Goal: Task Accomplishment & Management: Manage account settings

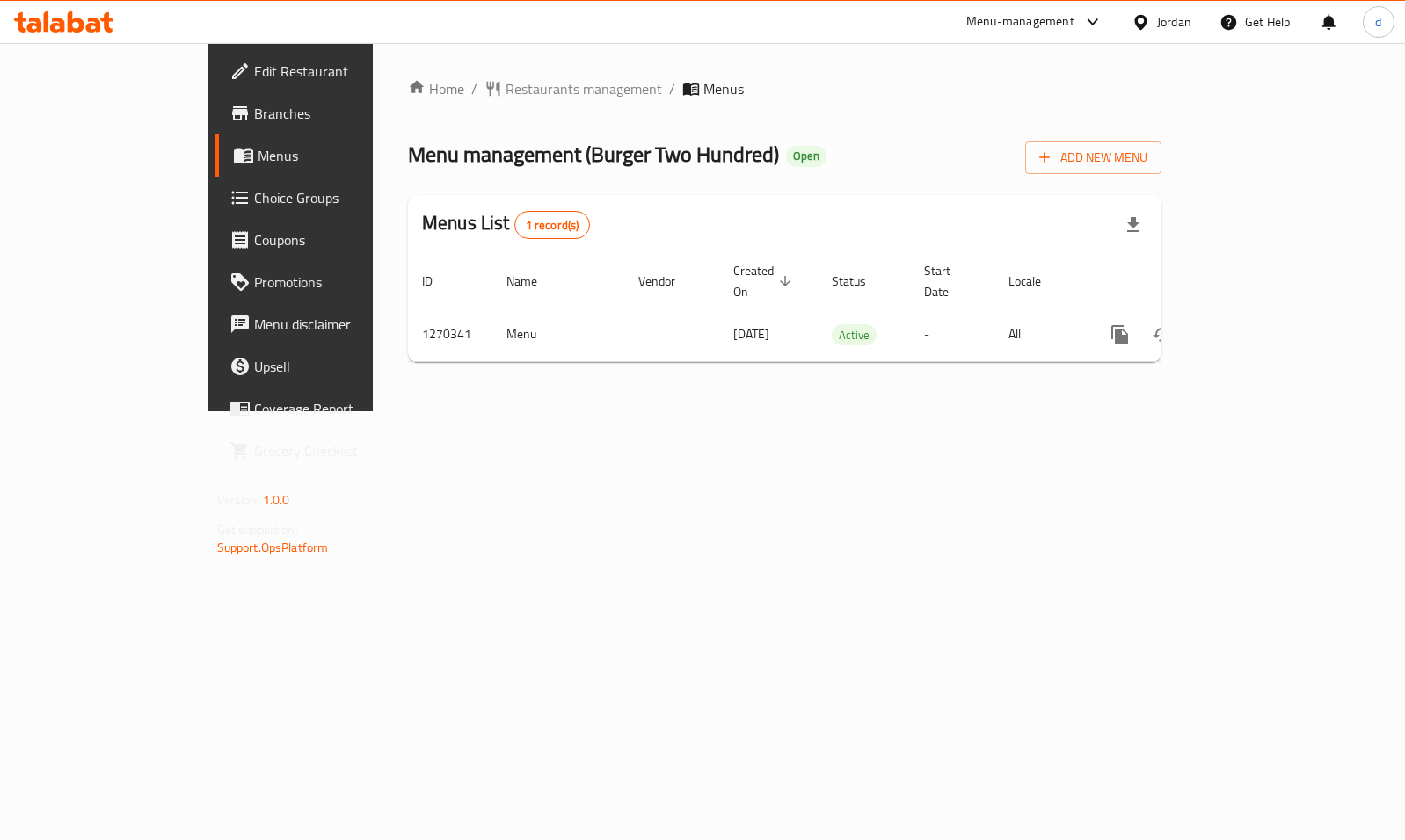
click at [254, 201] on span "Choice Groups" at bounding box center [341, 197] width 175 height 21
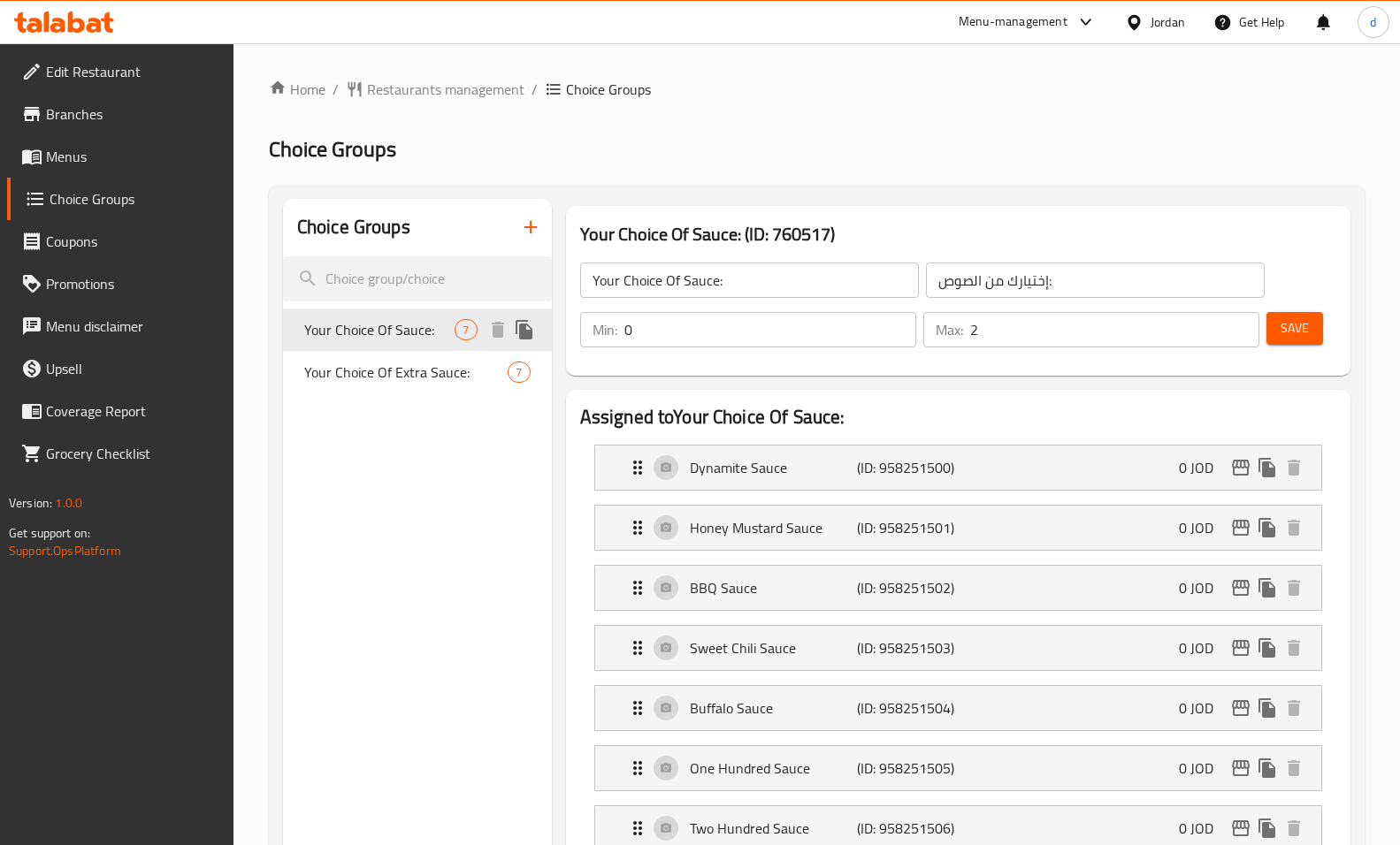
click at [403, 339] on span "Your Choice Of Sauce:" at bounding box center [379, 329] width 151 height 21
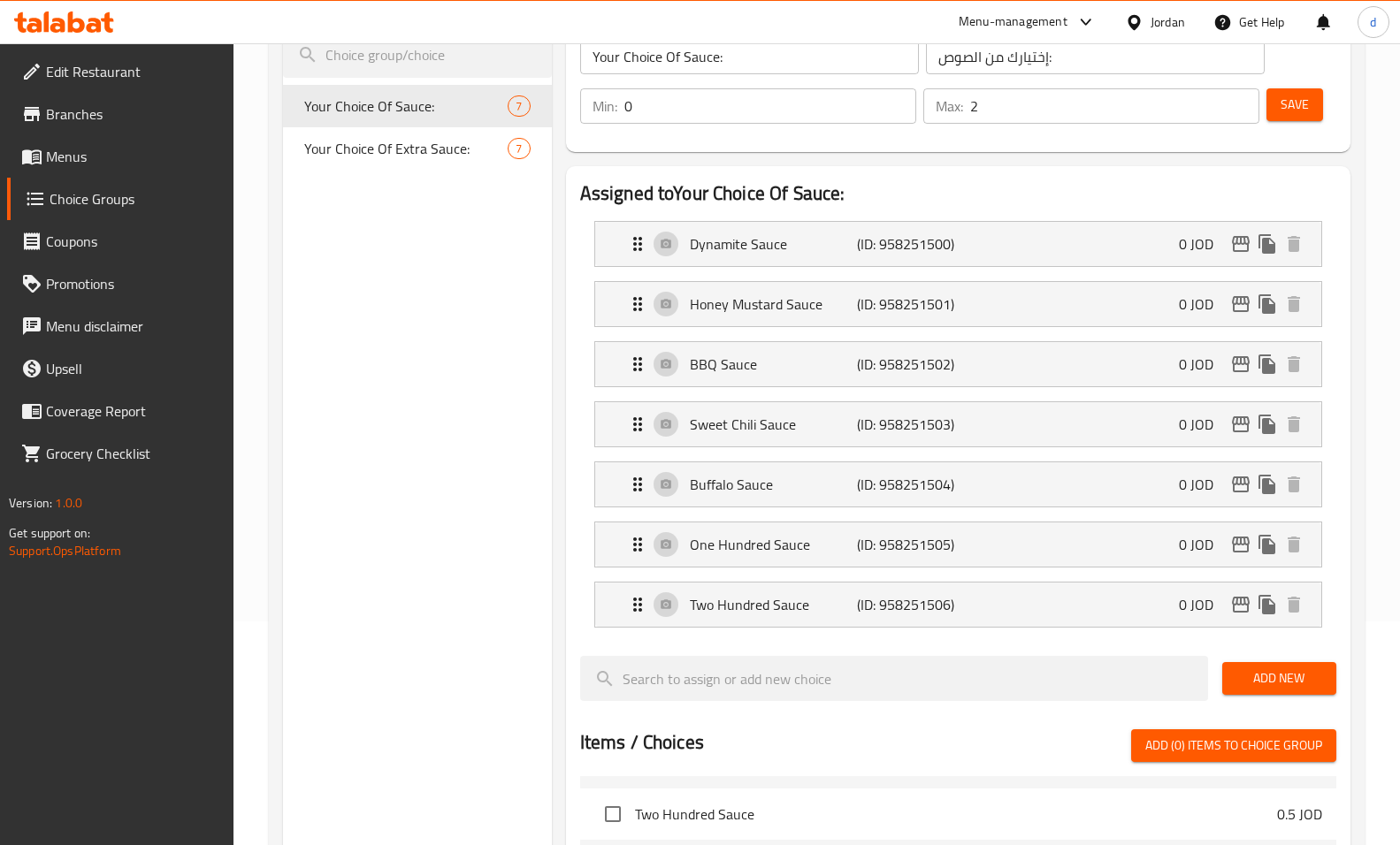
scroll to position [88, 0]
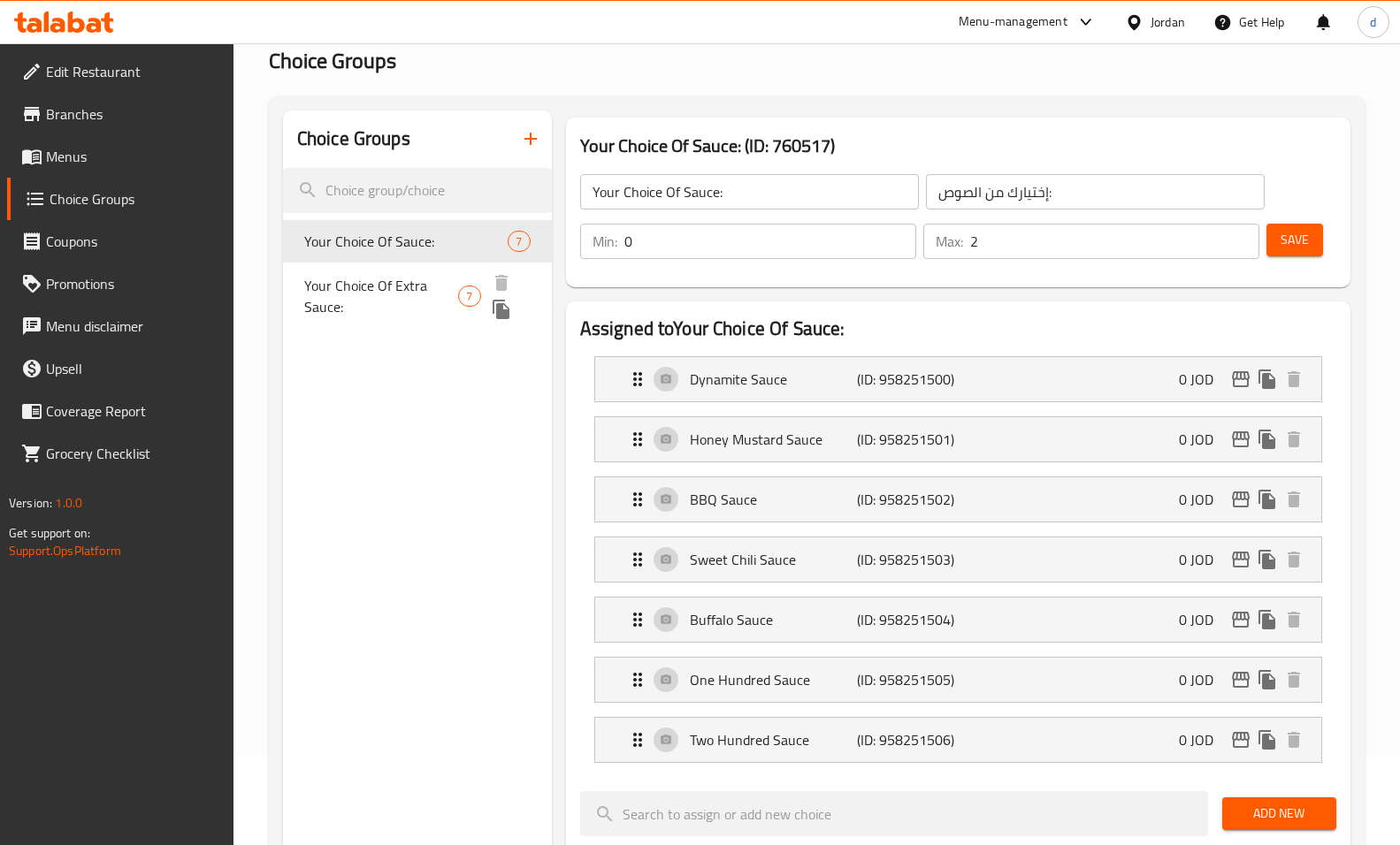
click at [434, 272] on div "Your Choice Of Extra Sauce: 7" at bounding box center [417, 296] width 269 height 67
type input "Your Choice Of Extra Sauce:"
type input "إختيارك من الصوص الإضافي:"
type input "0"
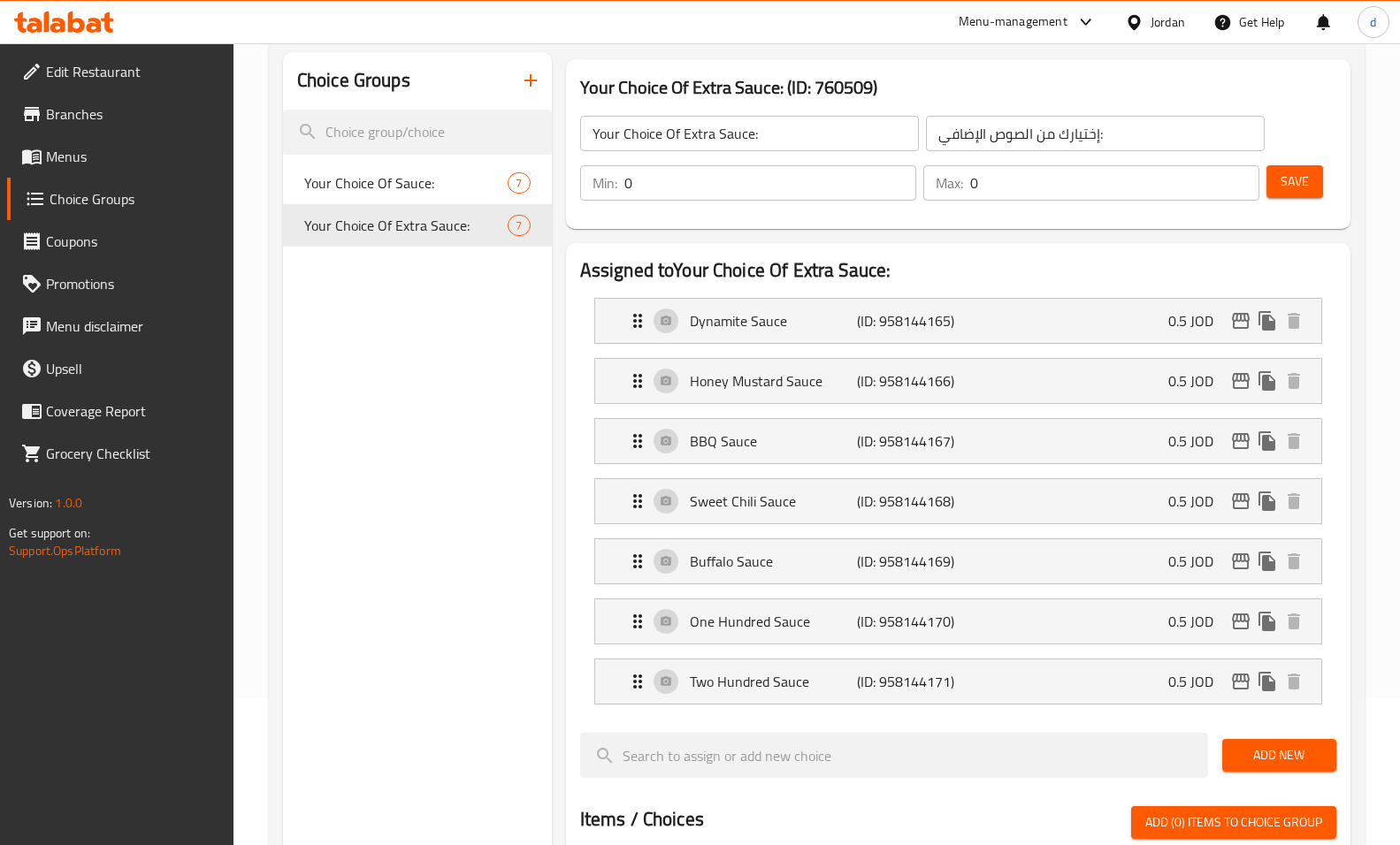
scroll to position [177, 0]
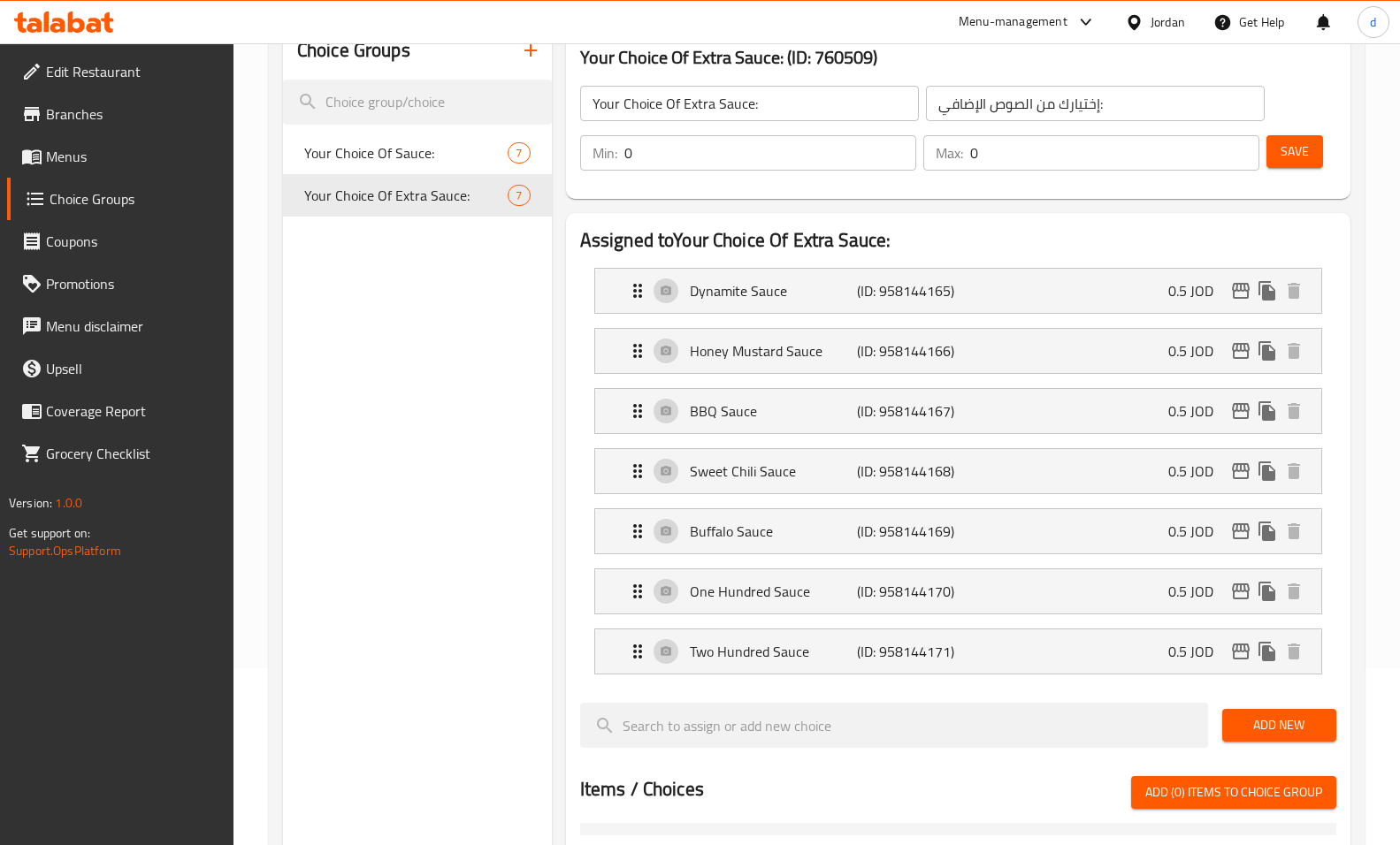
click at [560, 461] on div "Assigned to Your Choice Of Extra Sauce: Dynamite Sauce (ID: 958144165) 0.5 JOD …" at bounding box center [958, 778] width 798 height 1146
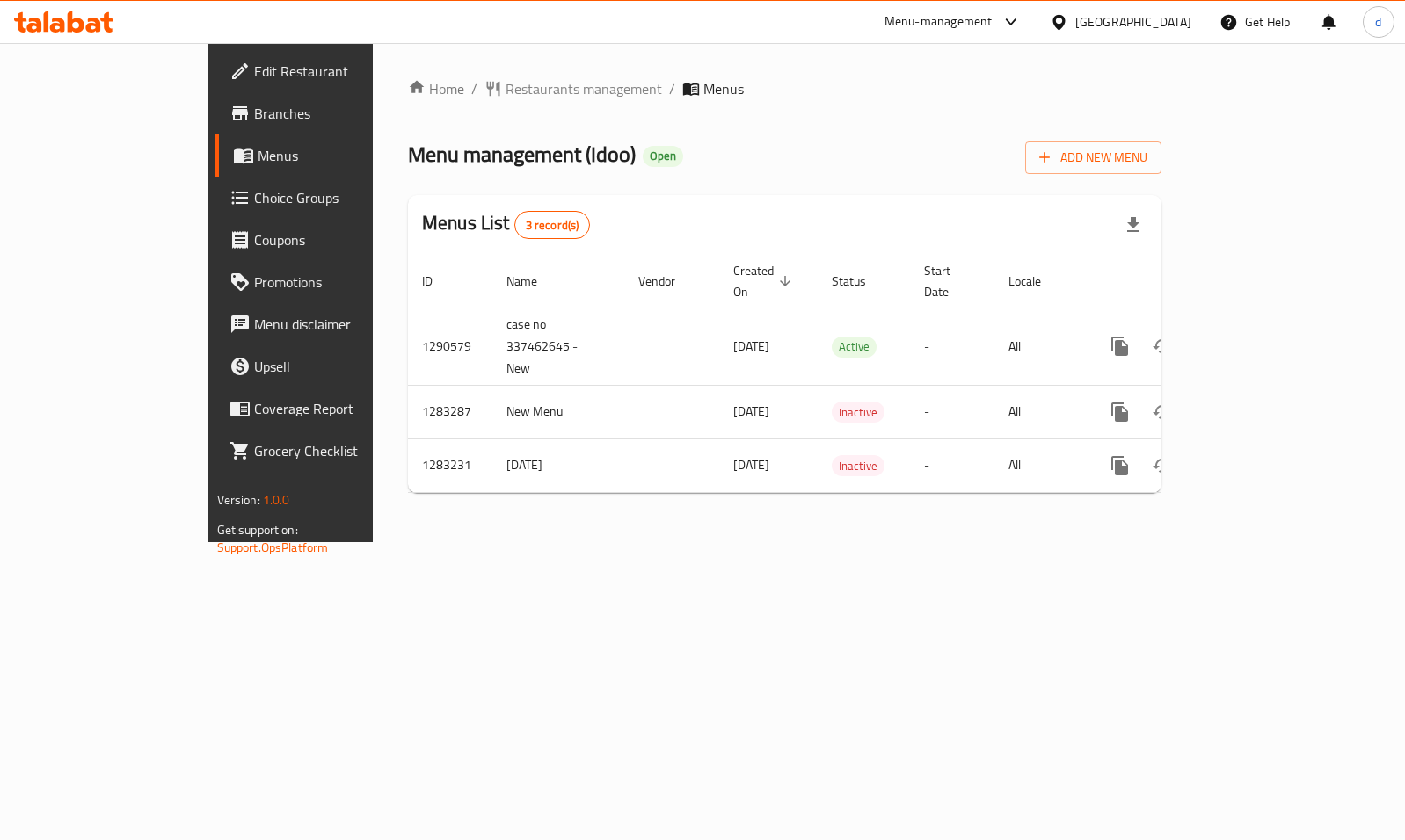
click at [254, 200] on span "Choice Groups" at bounding box center [341, 197] width 175 height 21
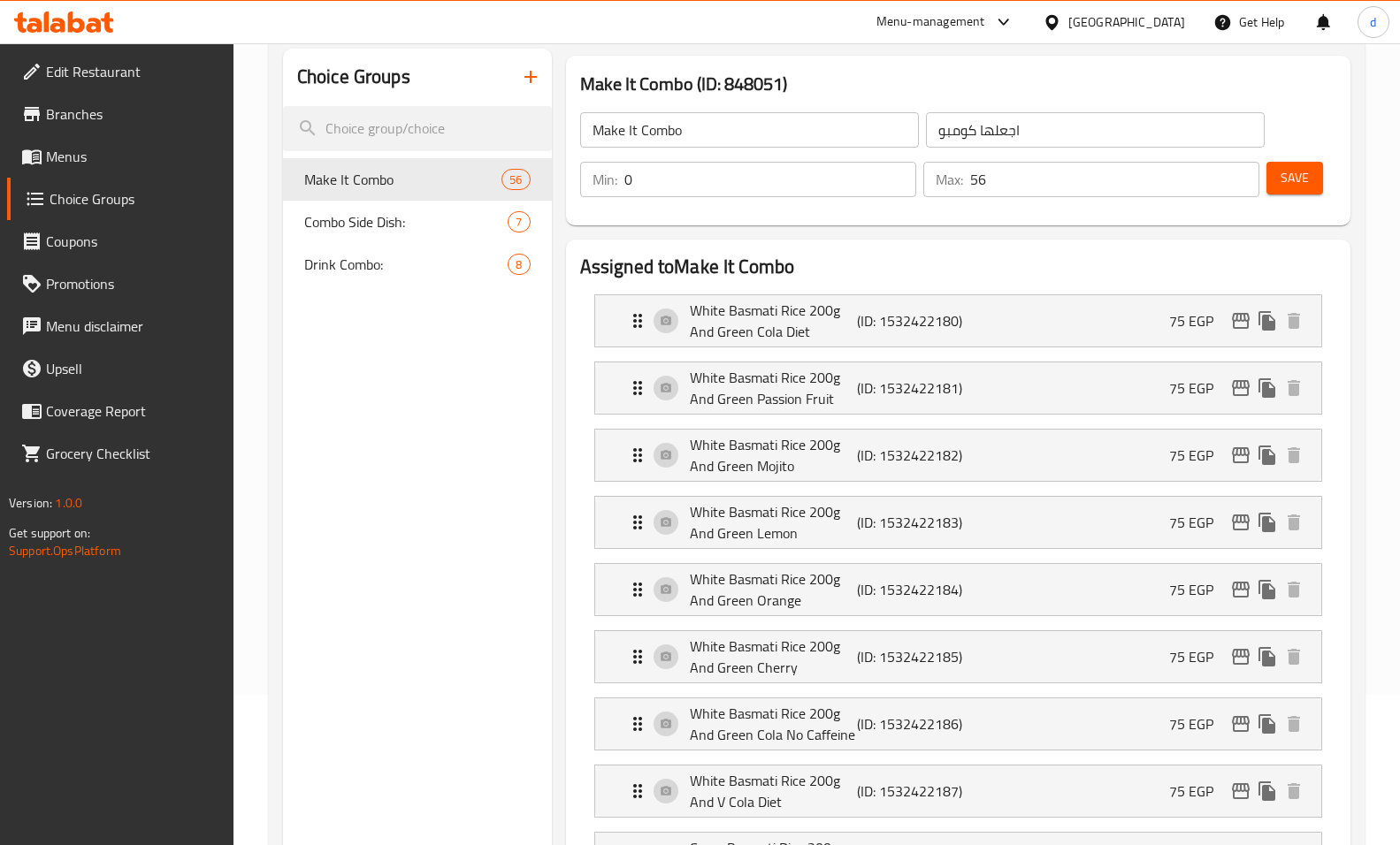
scroll to position [177, 0]
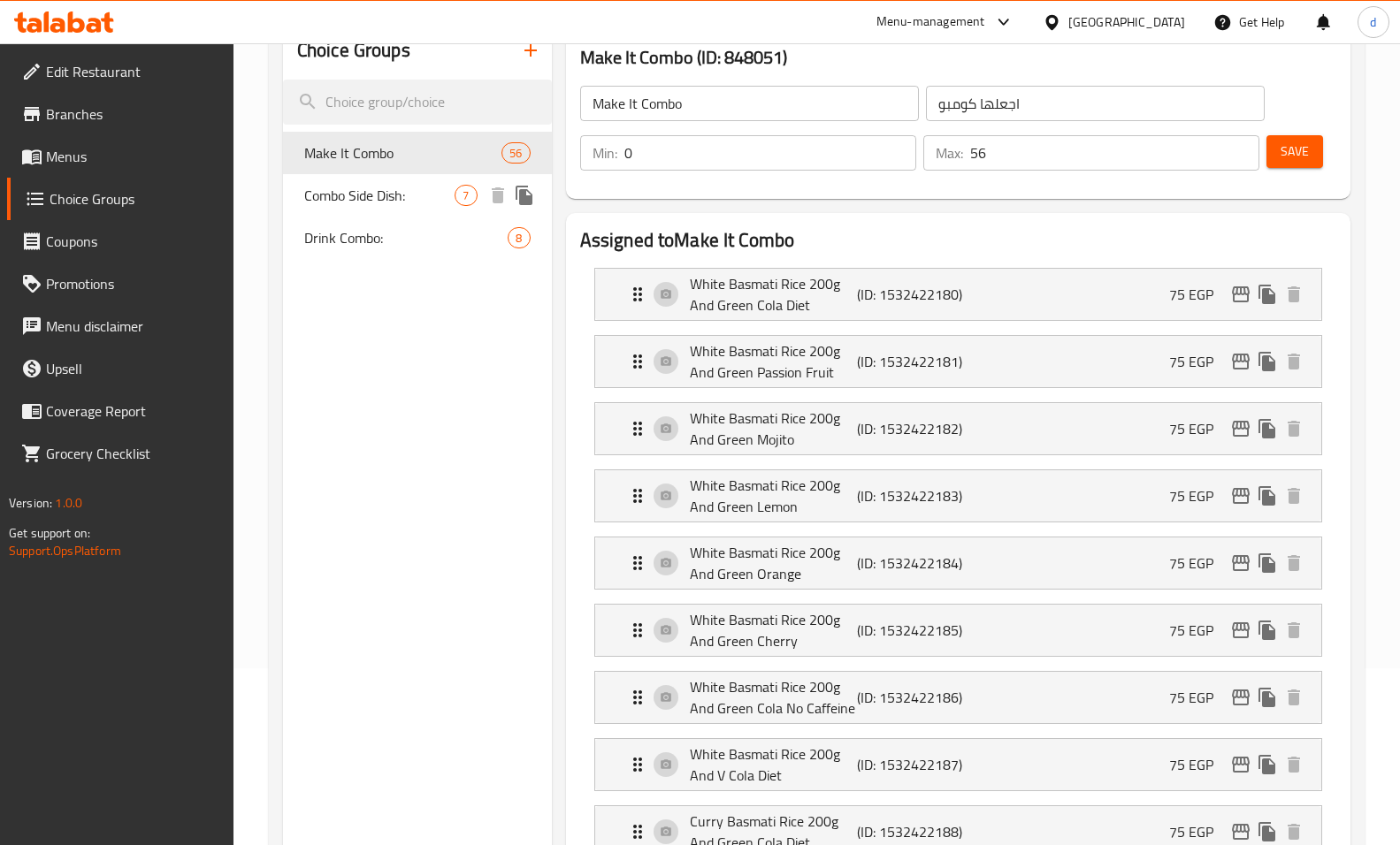
click at [404, 181] on div "Combo Side Dish: 7" at bounding box center [417, 195] width 269 height 42
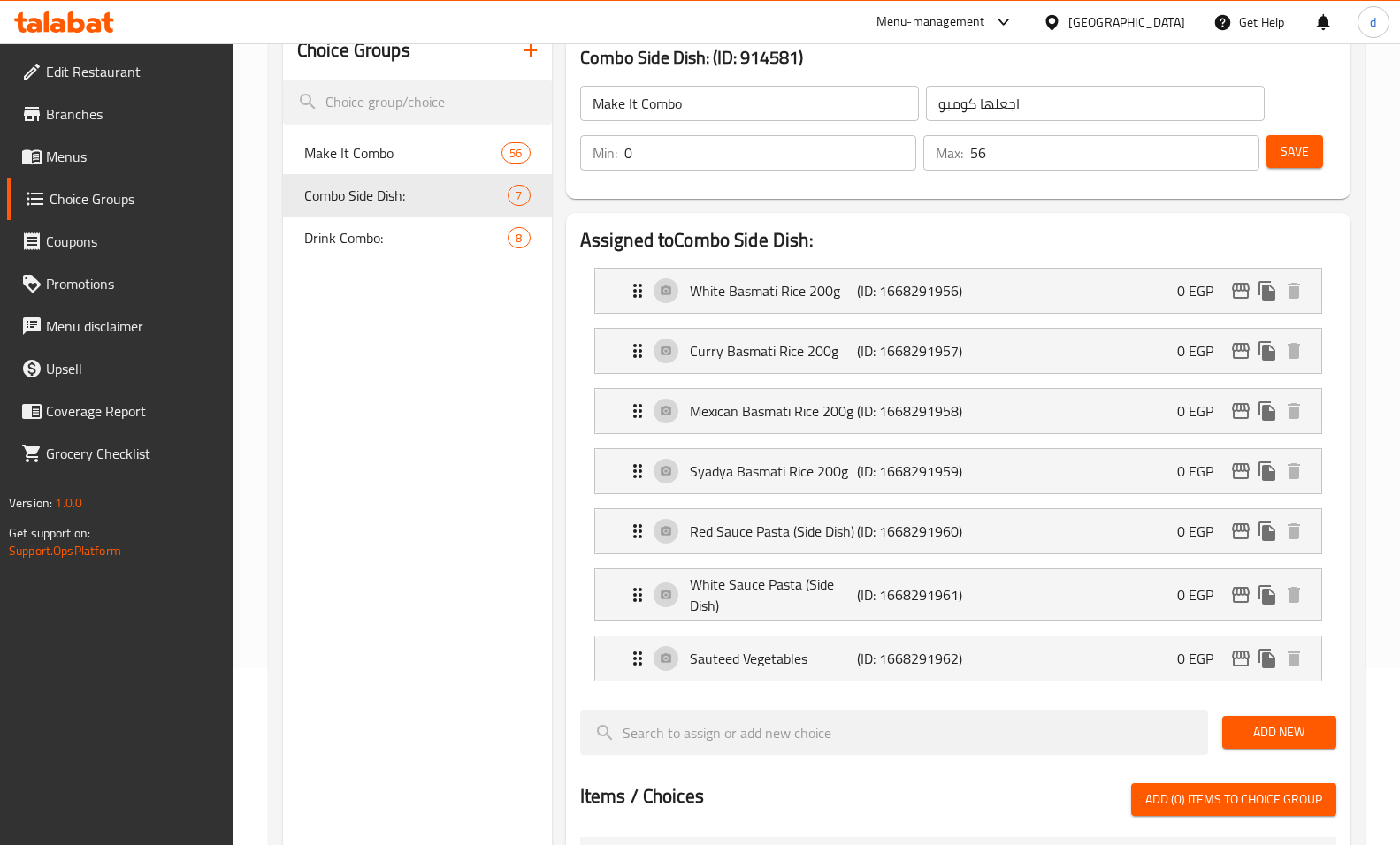
type input "Combo Side Dish:"
type input "كومبو الطبق الجانبي:"
type input "1"
click at [406, 231] on span "Drink Combo:" at bounding box center [379, 237] width 151 height 21
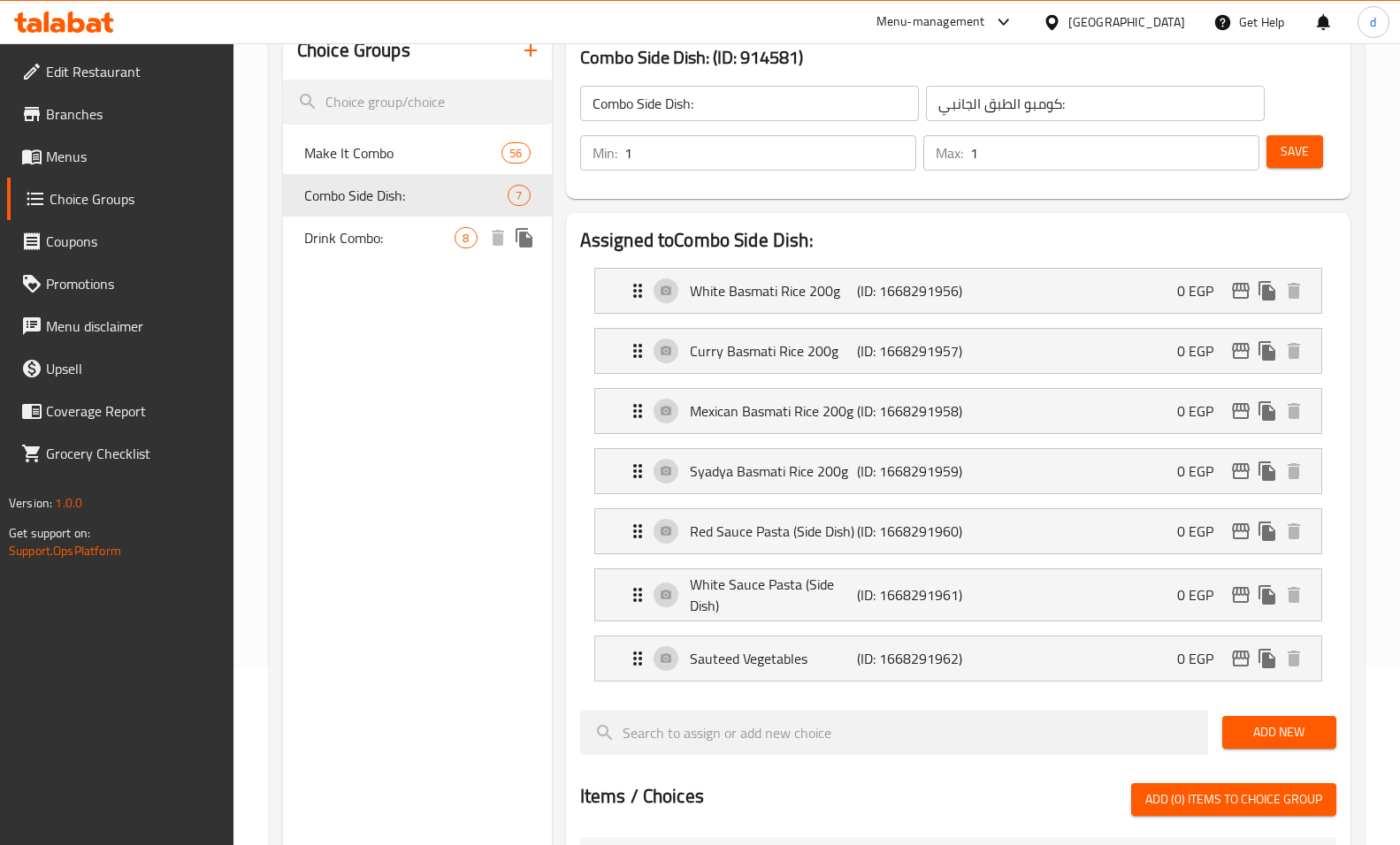
type input "Drink Combo:"
type input "كومبو مشروب:"
